Goal: Information Seeking & Learning: Learn about a topic

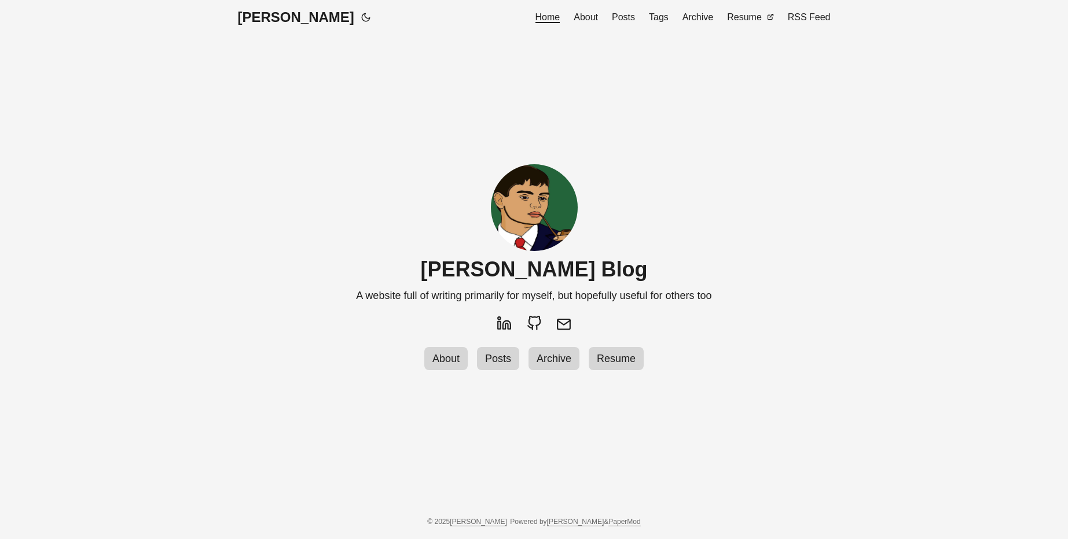
click at [630, 18] on span "Posts" at bounding box center [623, 17] width 23 height 10
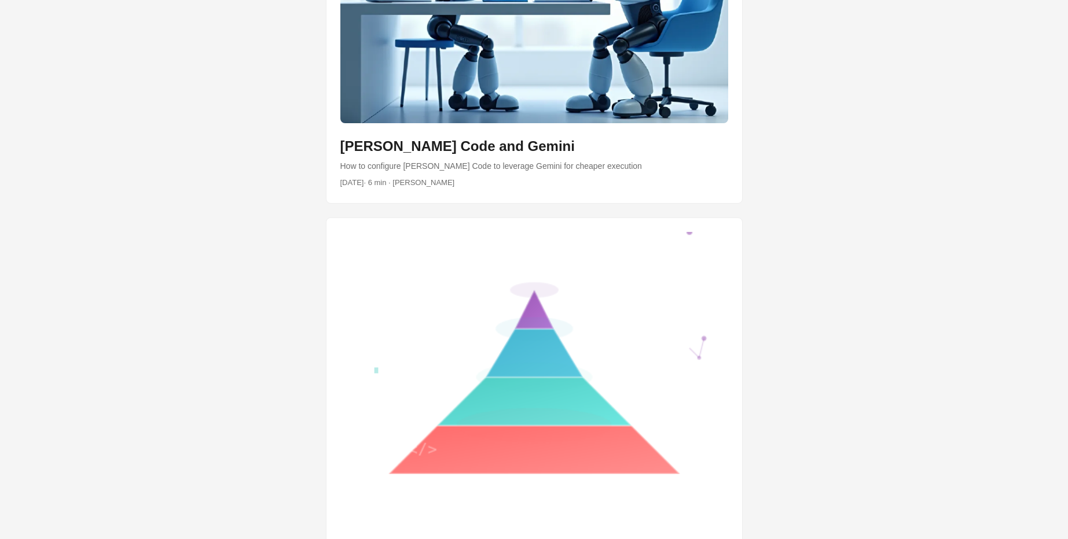
scroll to position [625, 0]
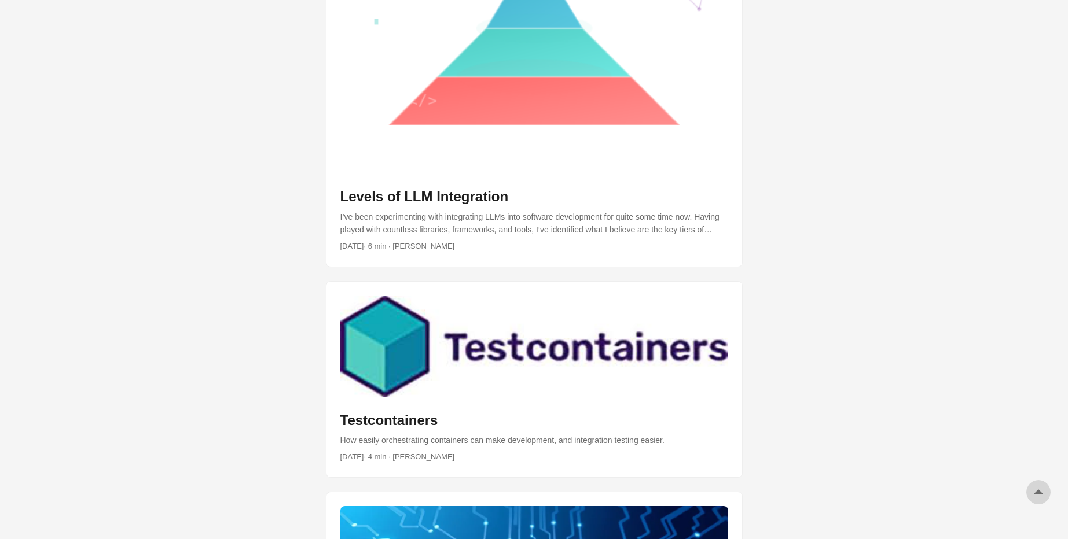
click at [411, 203] on link "post link to Levels of LLM Integration" at bounding box center [533, 68] width 415 height 398
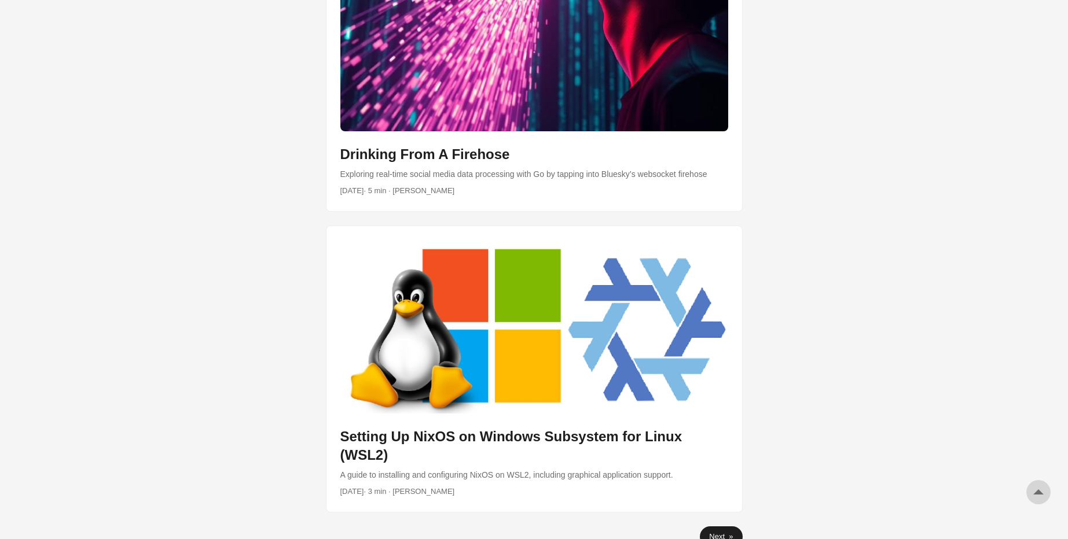
scroll to position [3281, 0]
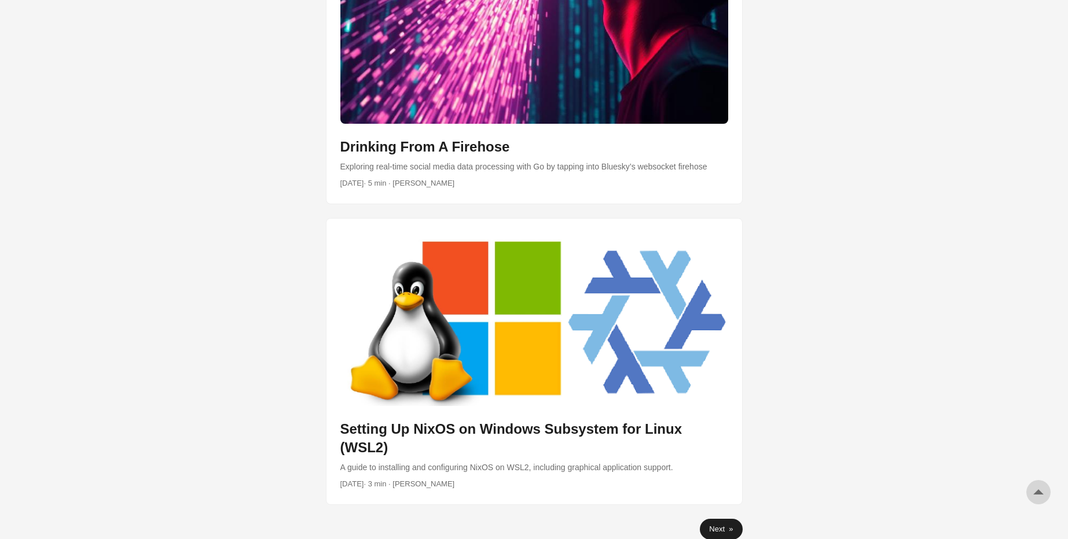
click at [715, 519] on link "Next »" at bounding box center [721, 529] width 42 height 21
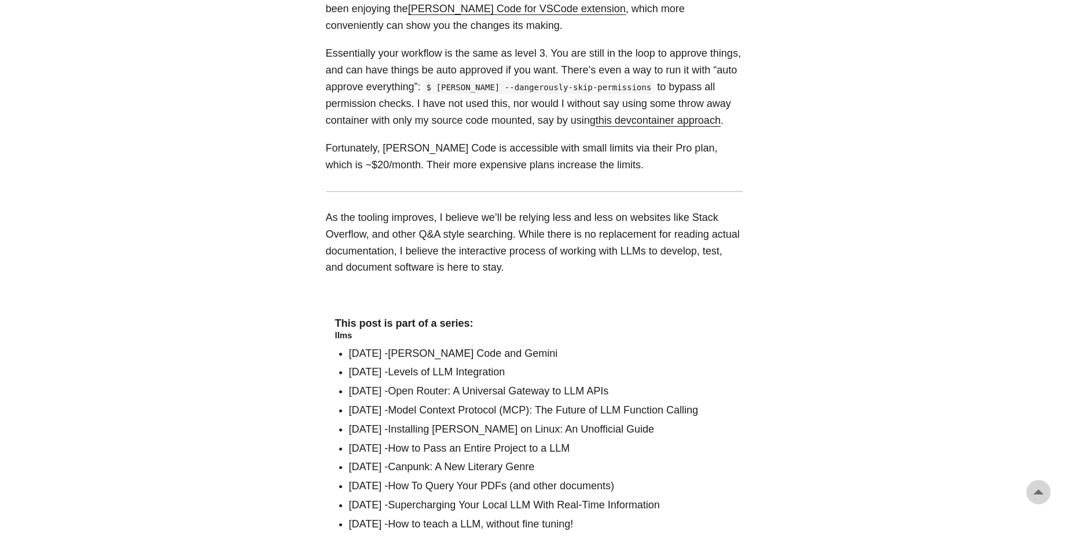
scroll to position [4081, 0]
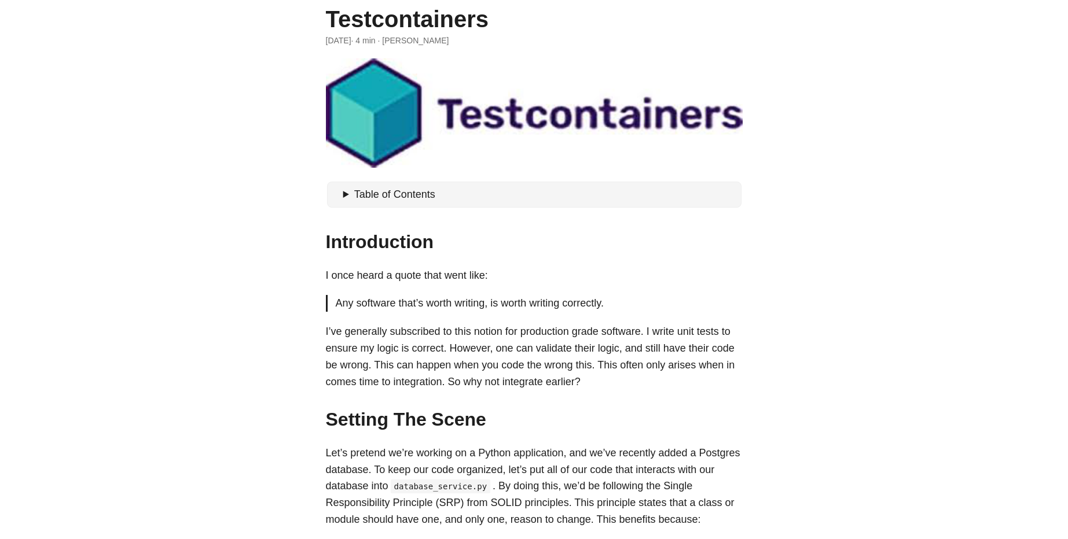
scroll to position [57, 0]
click at [344, 198] on summary "Table of Contents" at bounding box center [539, 195] width 393 height 17
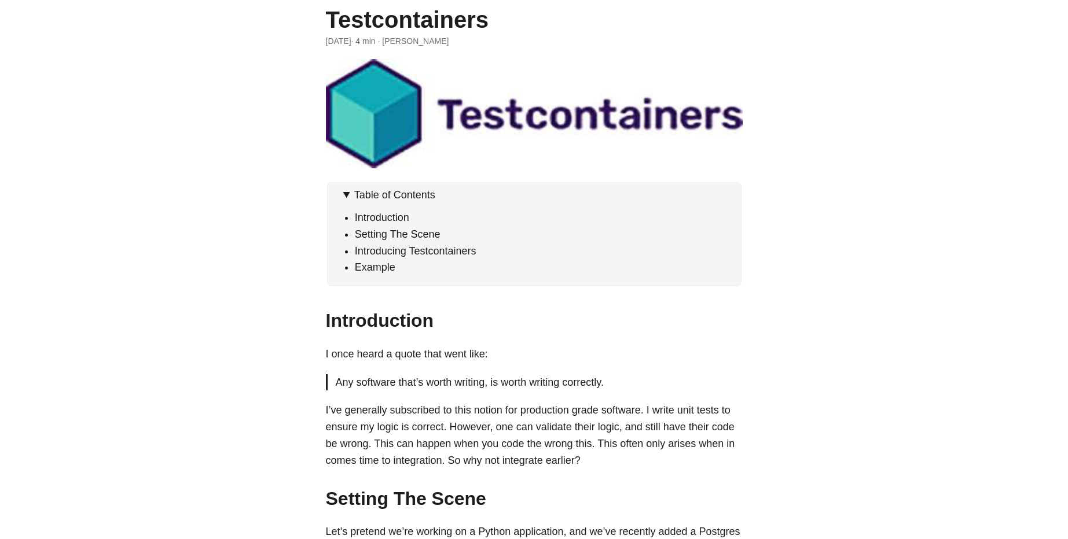
click at [344, 198] on summary "Table of Contents" at bounding box center [539, 195] width 393 height 17
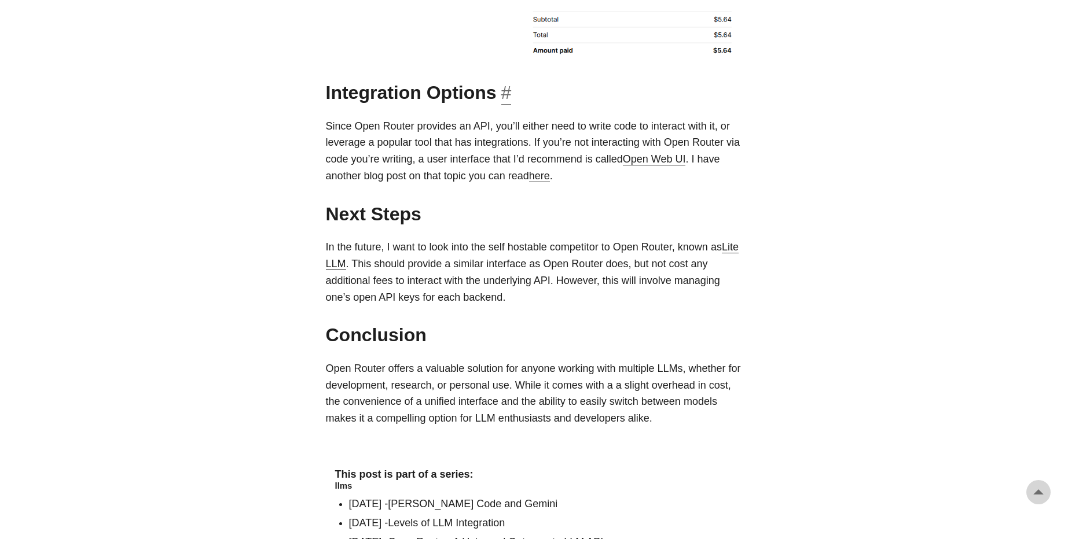
scroll to position [1805, 0]
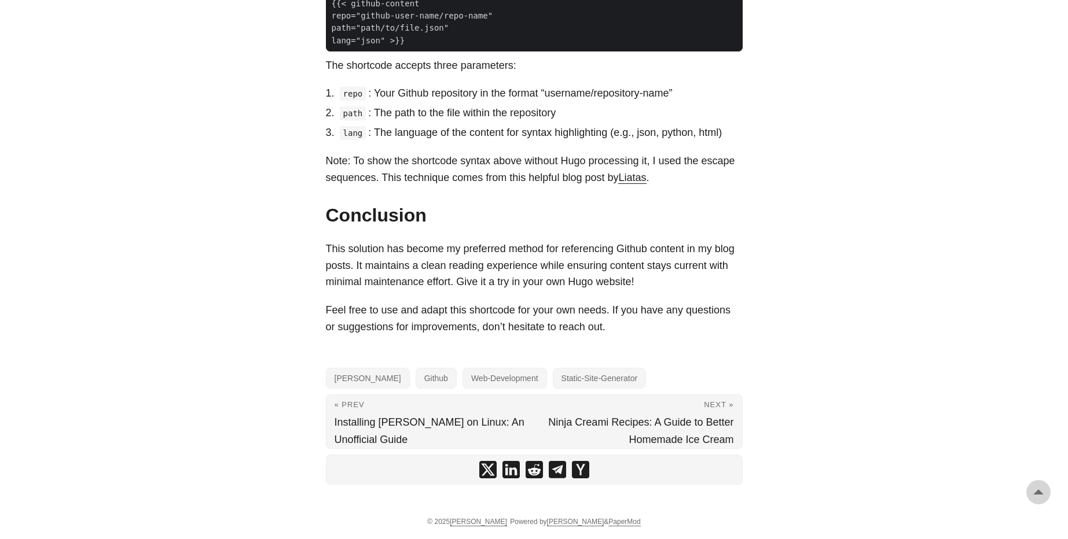
scroll to position [908, 0]
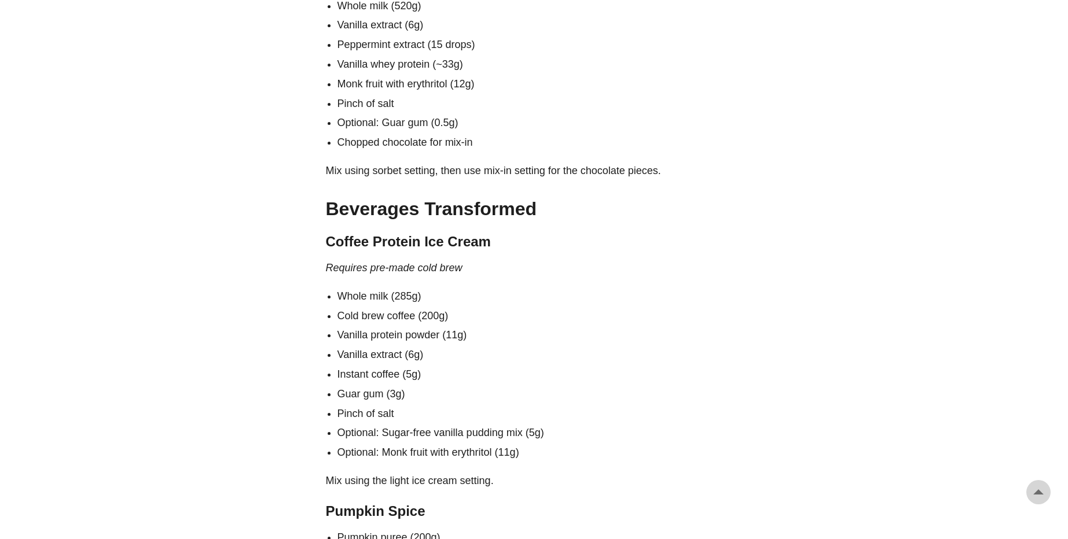
scroll to position [3125, 0]
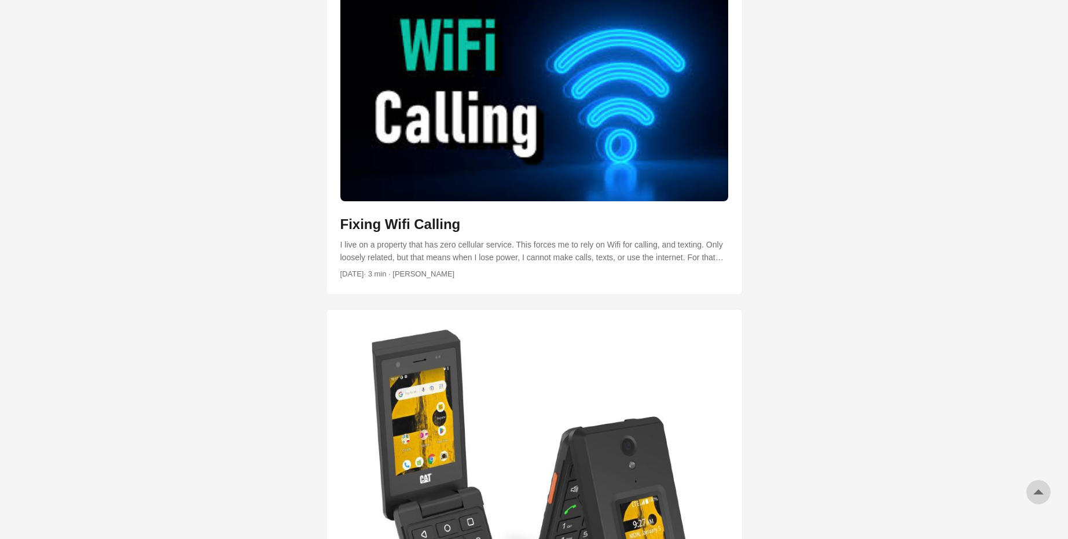
scroll to position [1875, 0]
